Goal: Task Accomplishment & Management: Manage account settings

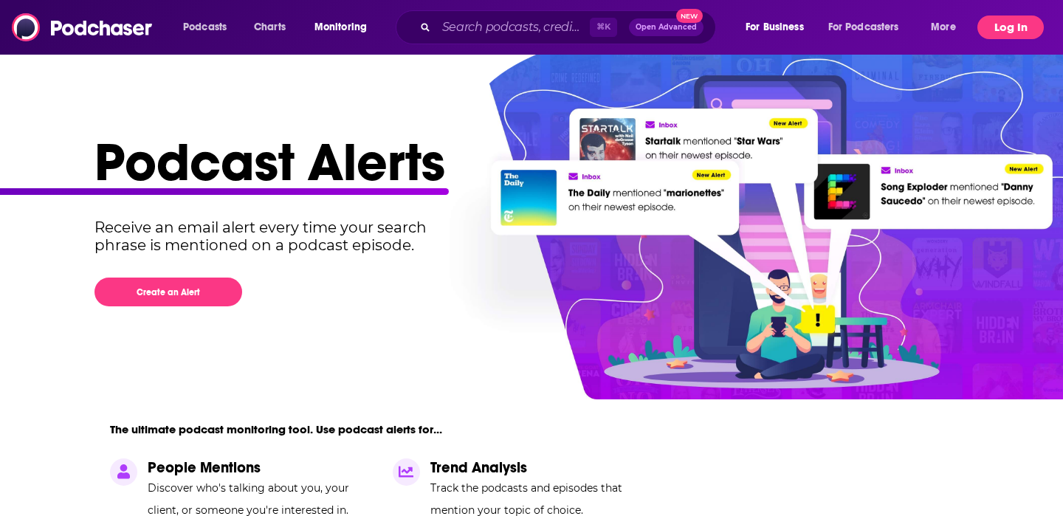
click at [1001, 30] on button "Log In" at bounding box center [1011, 28] width 66 height 24
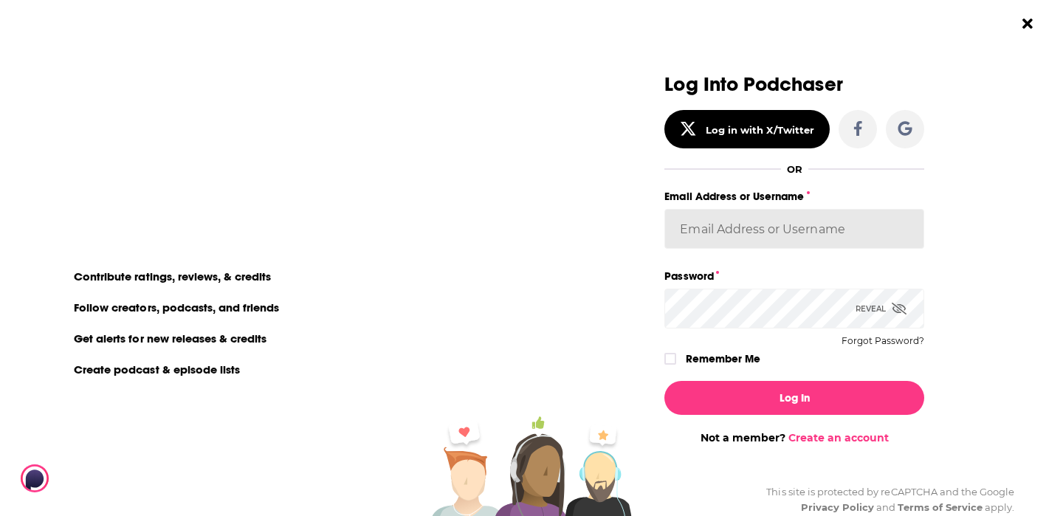
click at [711, 227] on input "Email Address or Username" at bounding box center [795, 229] width 260 height 40
type input "[EMAIL_ADDRESS][DOMAIN_NAME]"
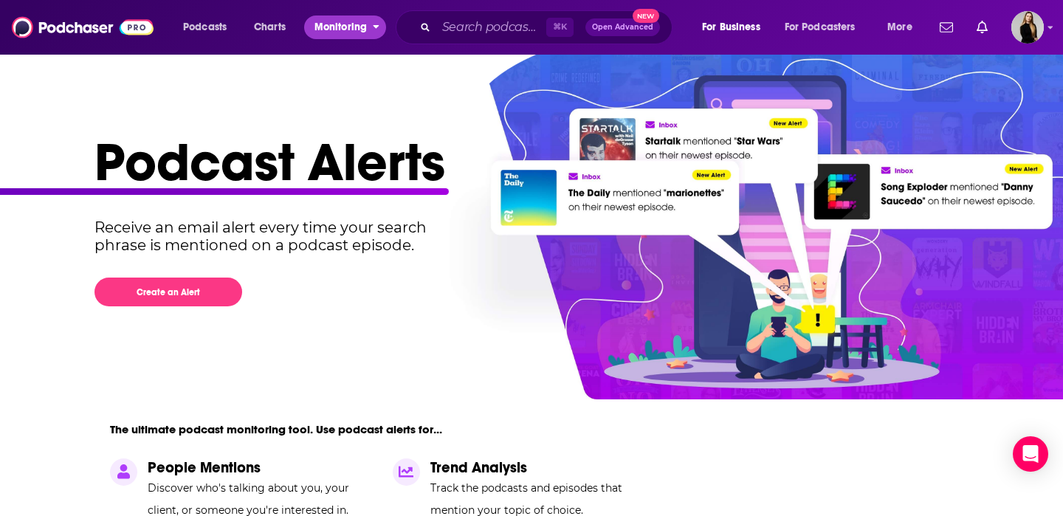
click at [363, 24] on span "Monitoring" at bounding box center [341, 27] width 52 height 21
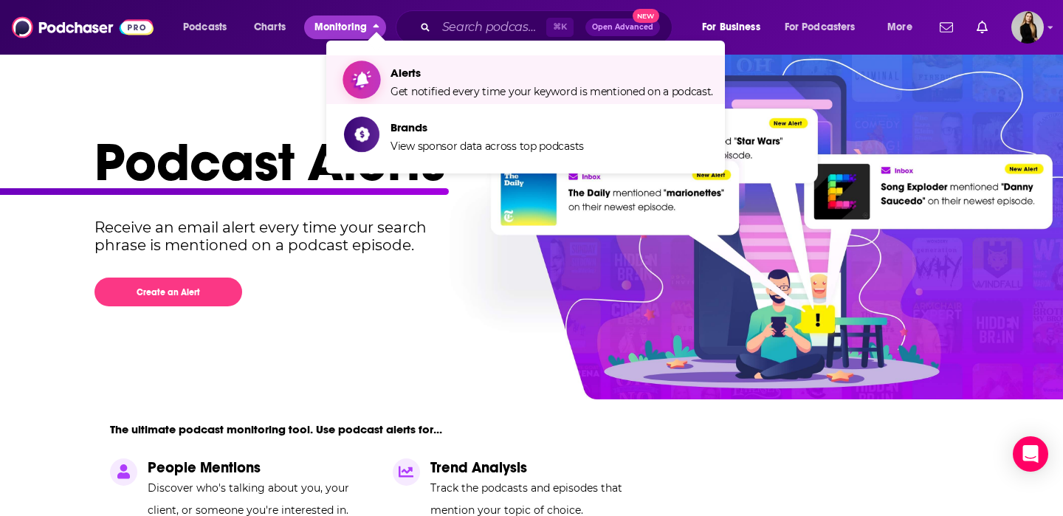
click at [416, 79] on span "Alerts" at bounding box center [552, 73] width 323 height 14
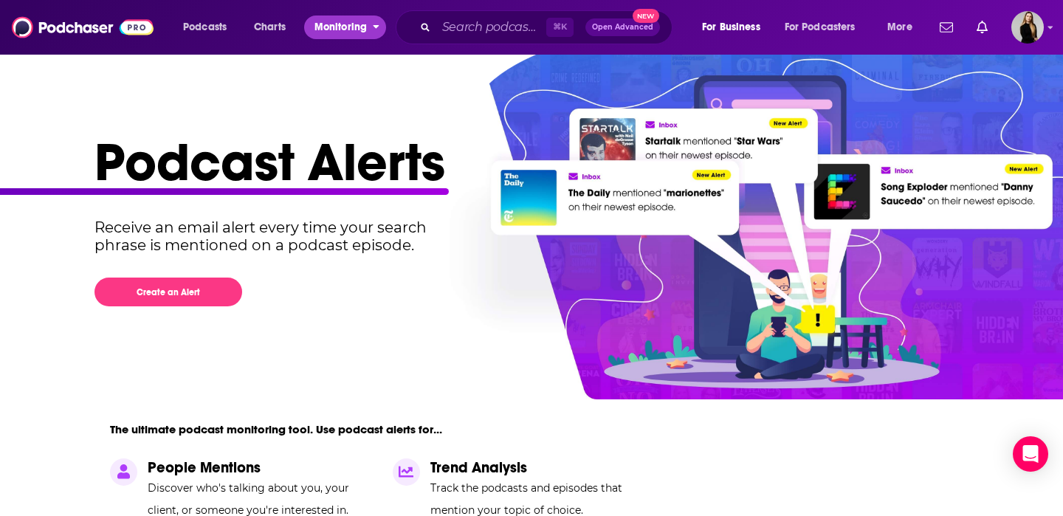
click at [371, 28] on button "Monitoring" at bounding box center [345, 28] width 82 height 24
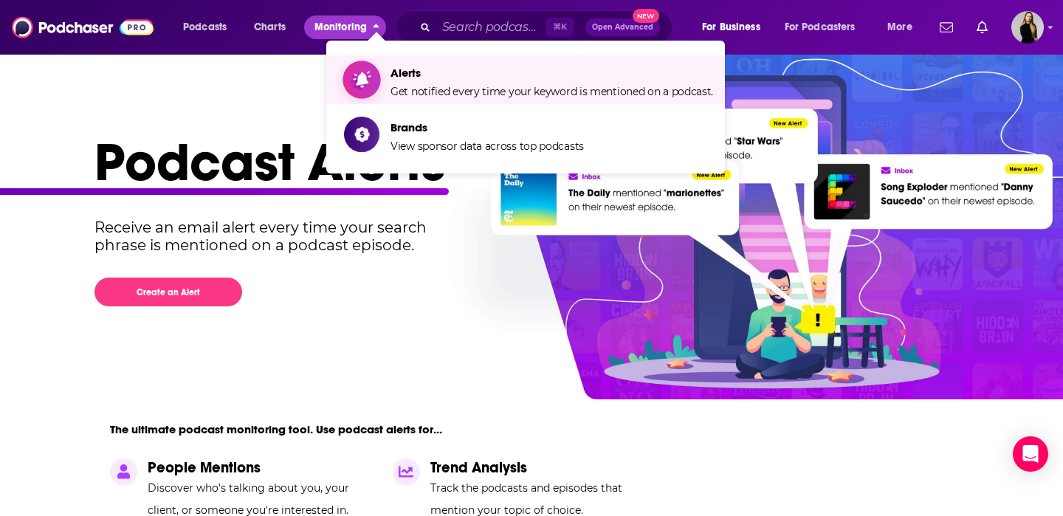
click at [397, 89] on span "Get notified every time your keyword is mentioned on a podcast." at bounding box center [552, 91] width 323 height 13
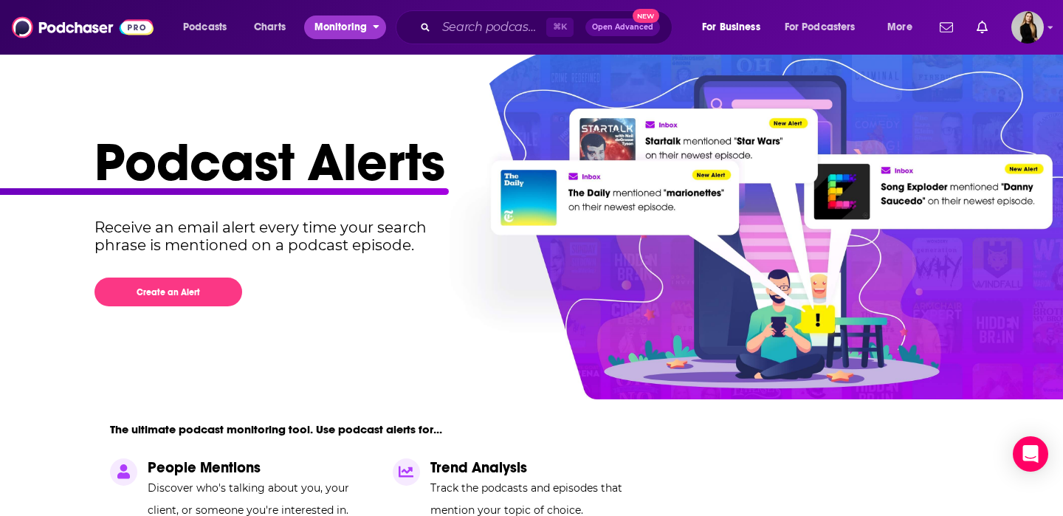
click at [363, 30] on span "Monitoring" at bounding box center [341, 27] width 52 height 21
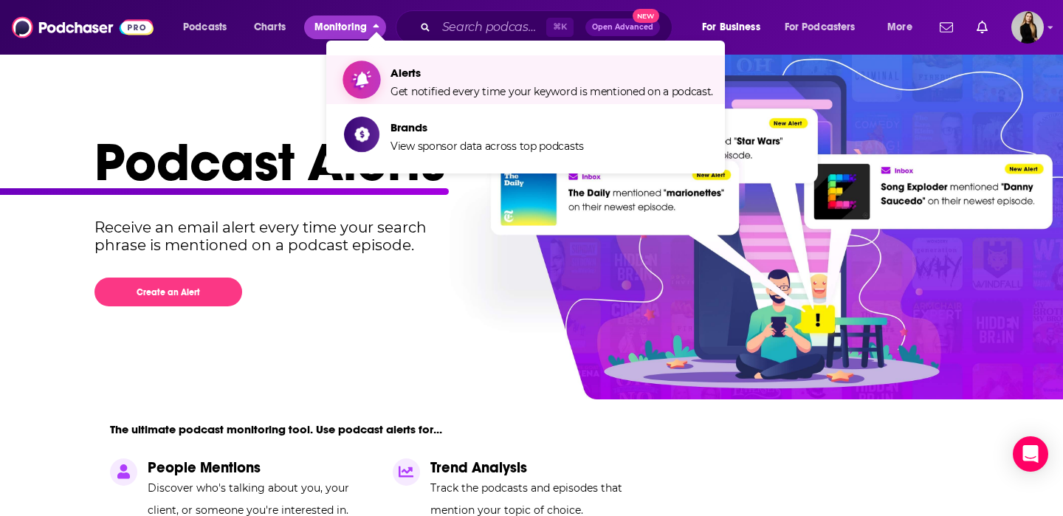
click at [394, 75] on span "Alerts" at bounding box center [552, 73] width 323 height 14
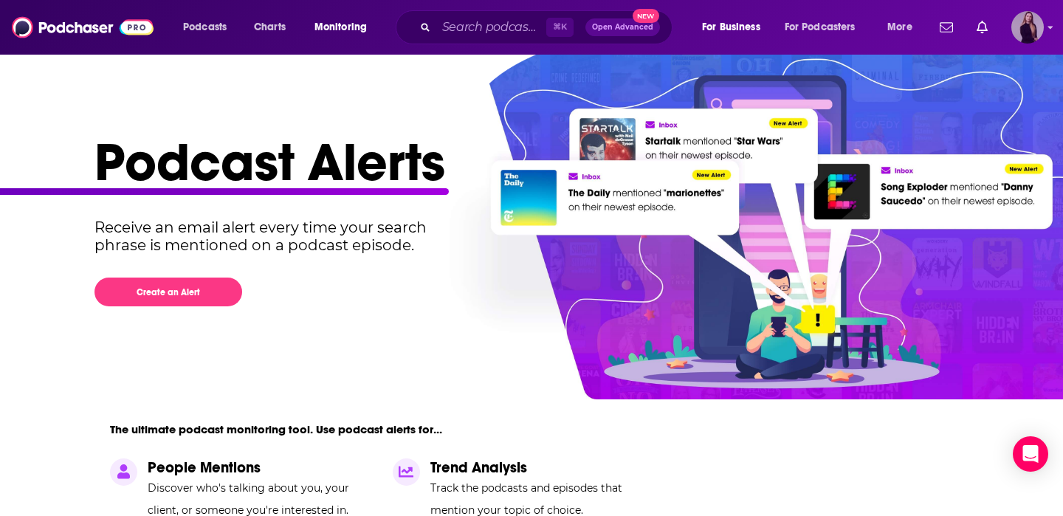
click at [1024, 24] on img "Logged in as editaivancevic" at bounding box center [1028, 27] width 32 height 32
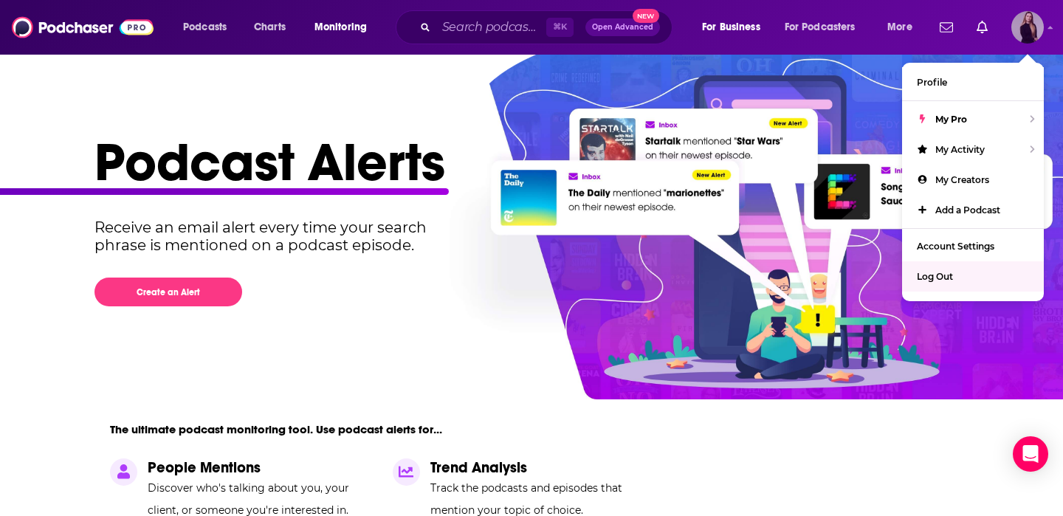
click at [958, 270] on div "Log Out" at bounding box center [973, 276] width 142 height 30
